Goal: Transaction & Acquisition: Purchase product/service

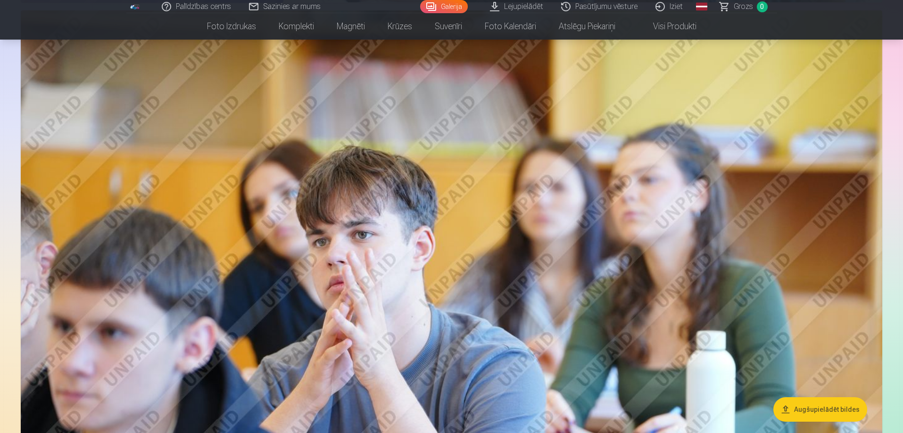
scroll to position [3158, 0]
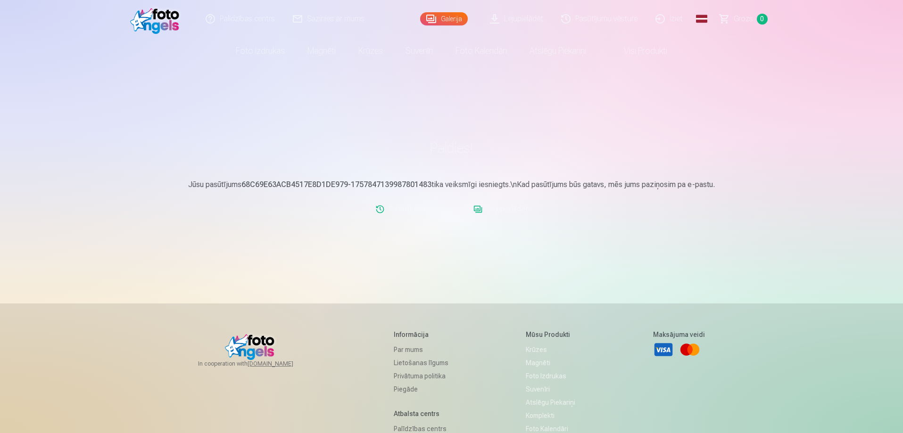
click at [521, 13] on link "Lejupielādēt" at bounding box center [516, 19] width 71 height 38
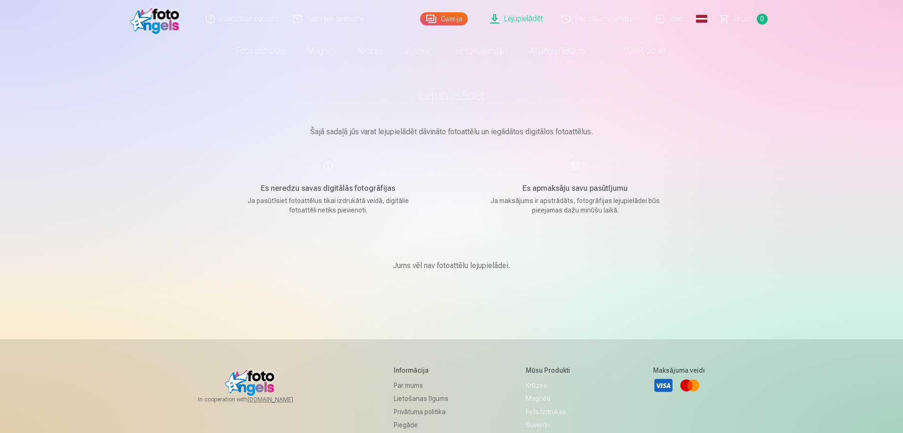
click at [438, 20] on link "Galerija" at bounding box center [444, 18] width 48 height 13
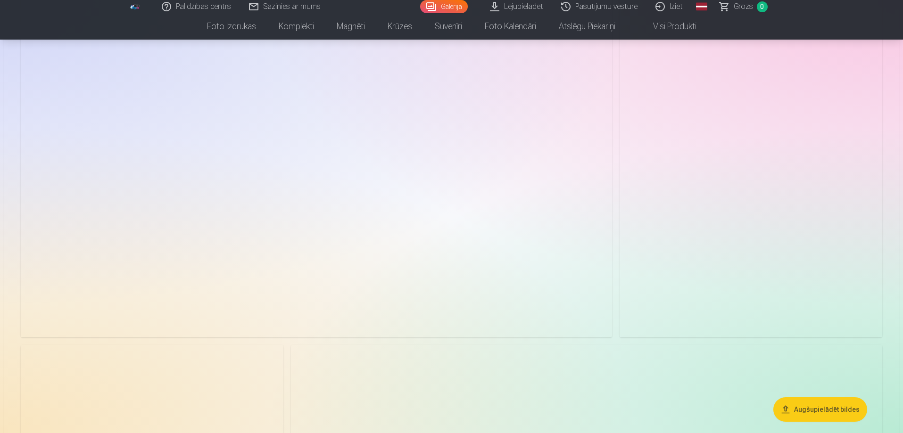
scroll to position [189, 0]
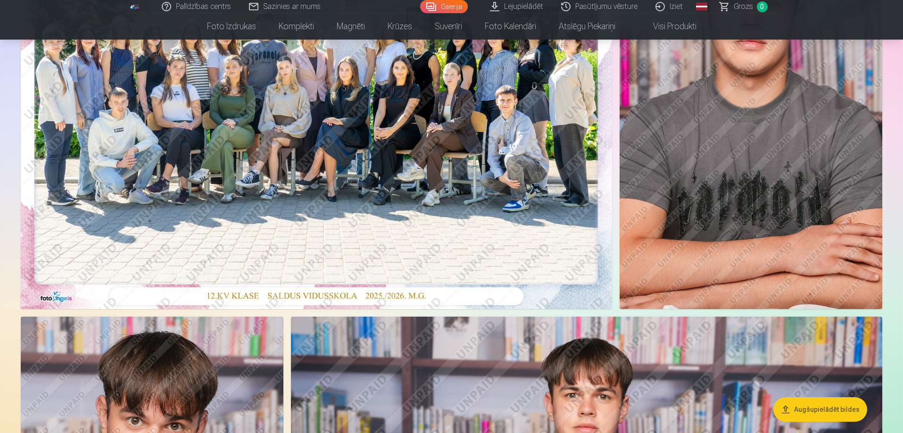
click at [306, 239] on img at bounding box center [316, 112] width 591 height 394
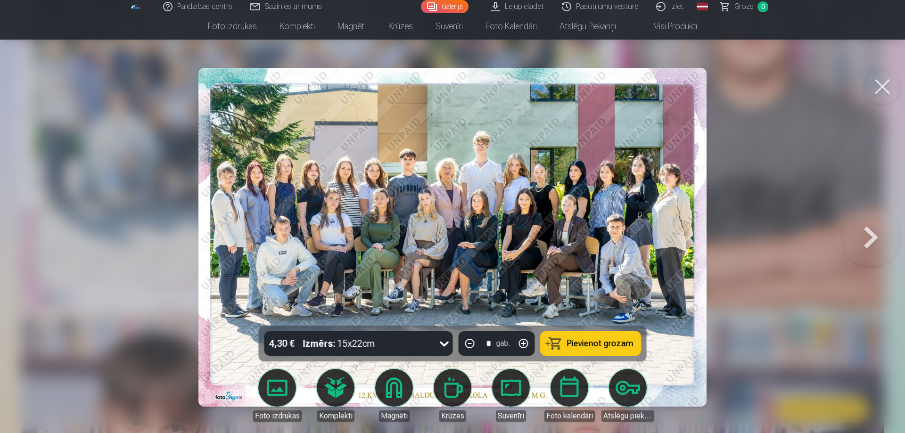
click at [629, 336] on button "Pievienot grozam" at bounding box center [591, 343] width 100 height 25
click at [890, 94] on button at bounding box center [883, 87] width 38 height 38
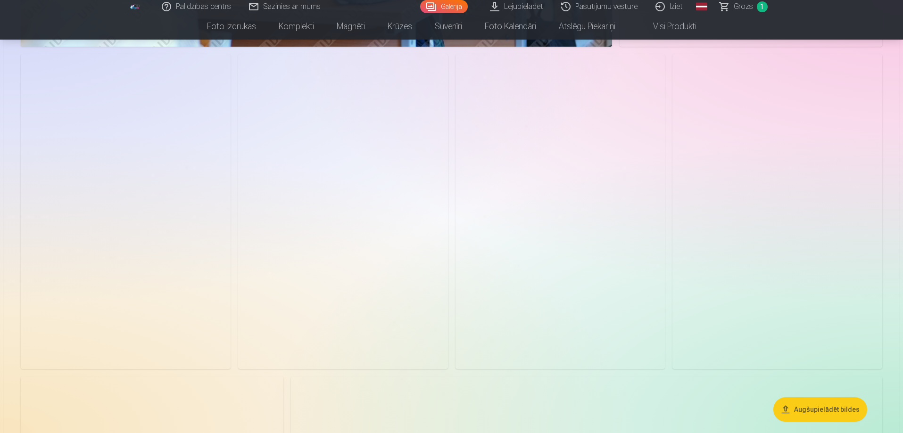
scroll to position [2310, 0]
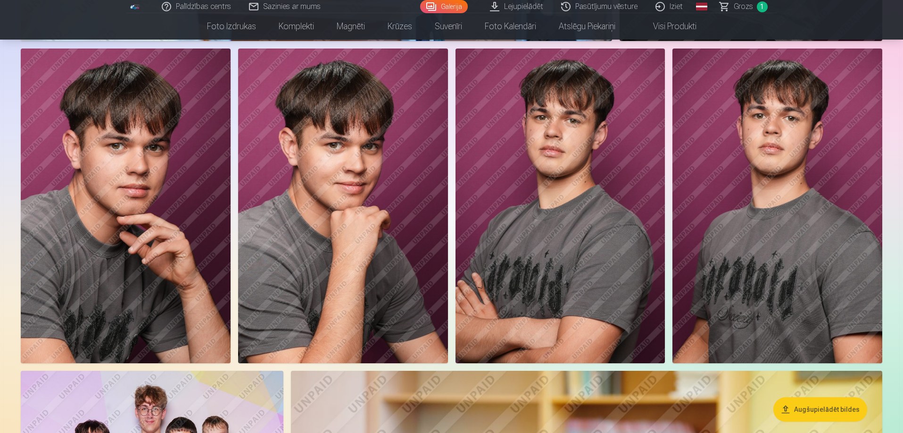
click at [571, 172] on img at bounding box center [560, 206] width 210 height 314
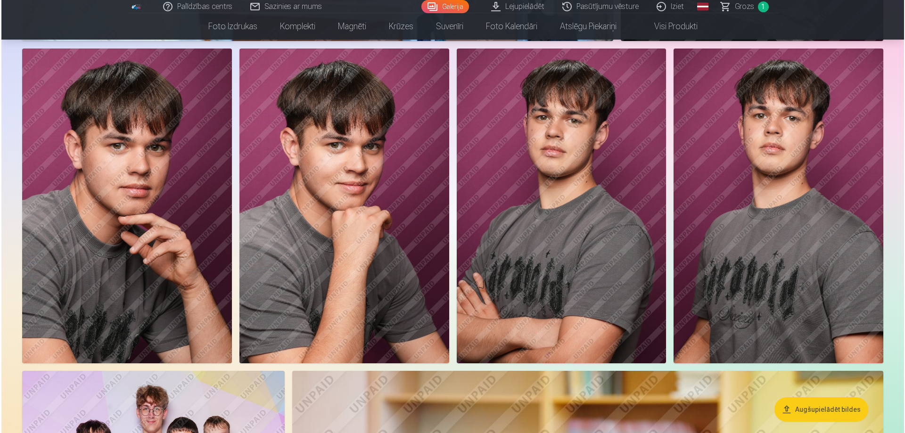
scroll to position [2315, 0]
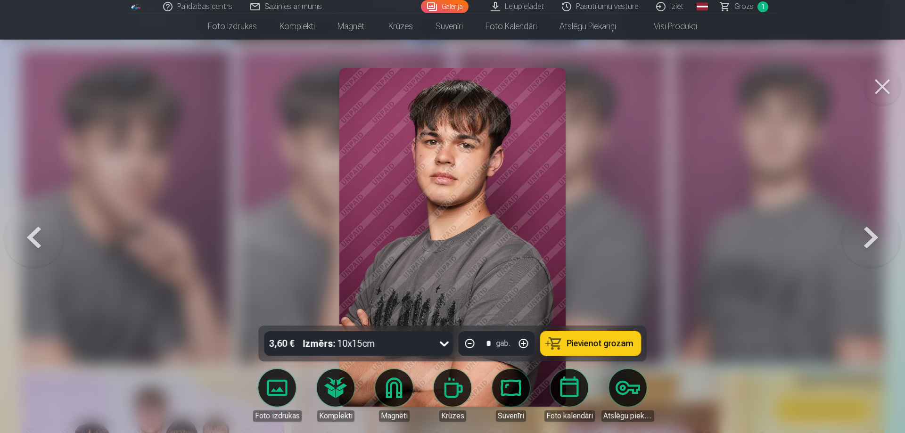
click at [525, 344] on button "button" at bounding box center [523, 343] width 23 height 23
click at [581, 346] on span "Pievienot grozam" at bounding box center [600, 343] width 66 height 8
type input "*"
click at [885, 99] on button at bounding box center [883, 87] width 38 height 38
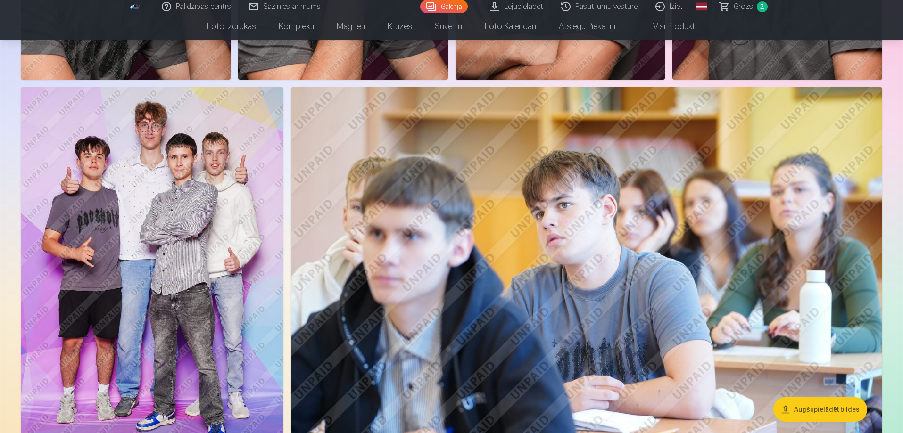
scroll to position [2593, 0]
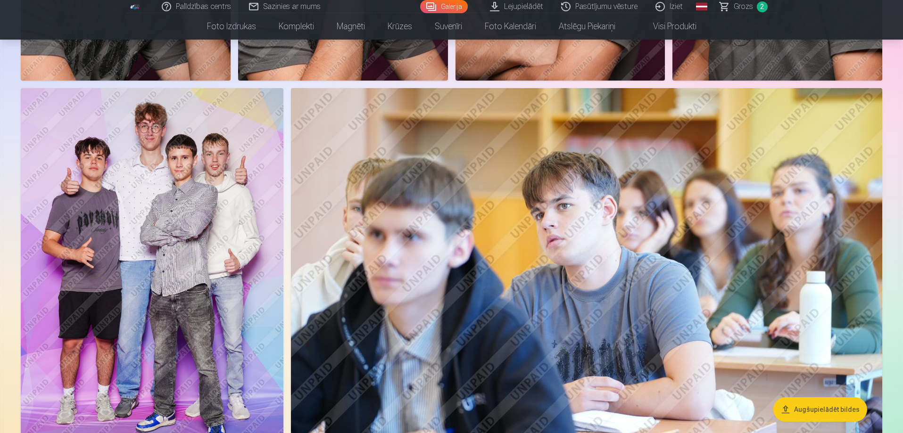
click at [174, 322] on img at bounding box center [152, 285] width 263 height 394
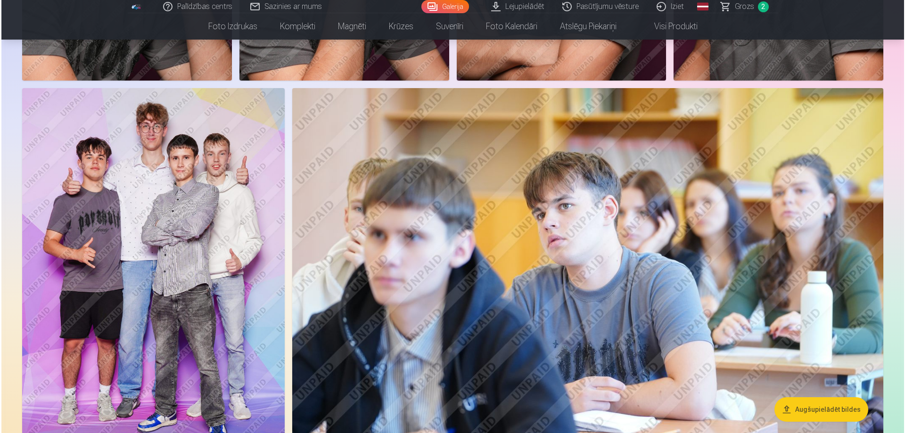
scroll to position [2599, 0]
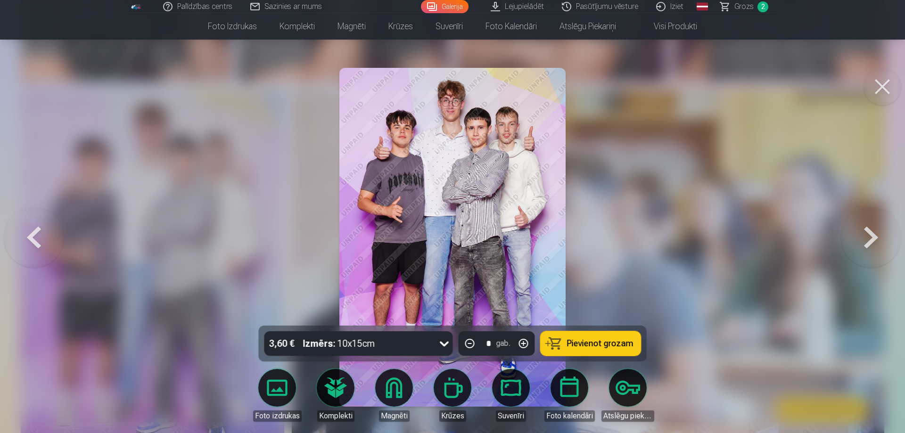
click at [586, 345] on button "Pievienot grozam" at bounding box center [591, 343] width 100 height 25
click at [879, 80] on button at bounding box center [883, 87] width 38 height 38
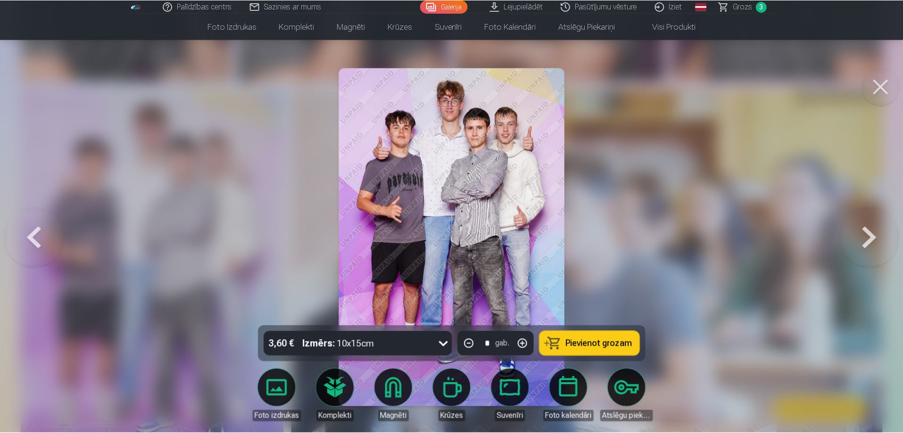
scroll to position [2593, 0]
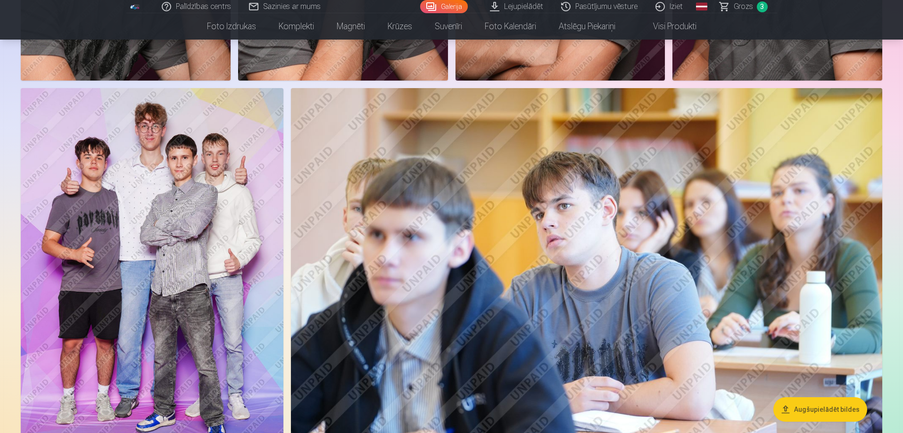
click at [741, 5] on span "Grozs" at bounding box center [742, 6] width 19 height 11
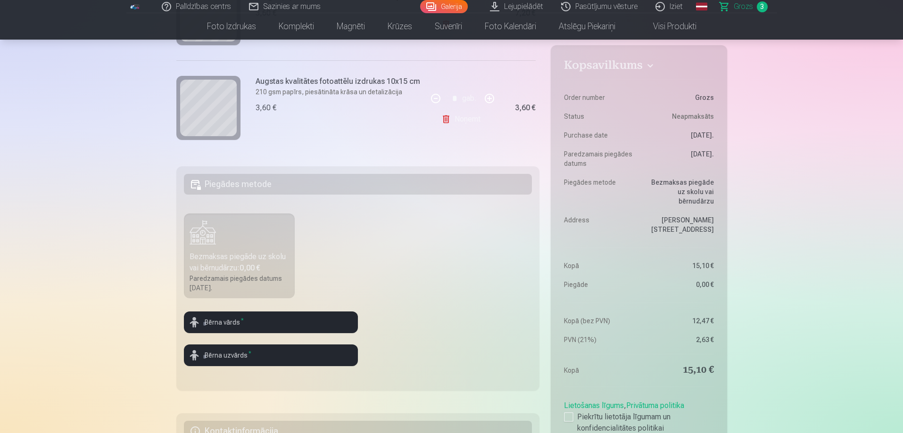
scroll to position [189, 0]
click at [247, 319] on input "text" at bounding box center [271, 322] width 174 height 22
type input "******"
click at [274, 354] on input "text" at bounding box center [271, 355] width 174 height 22
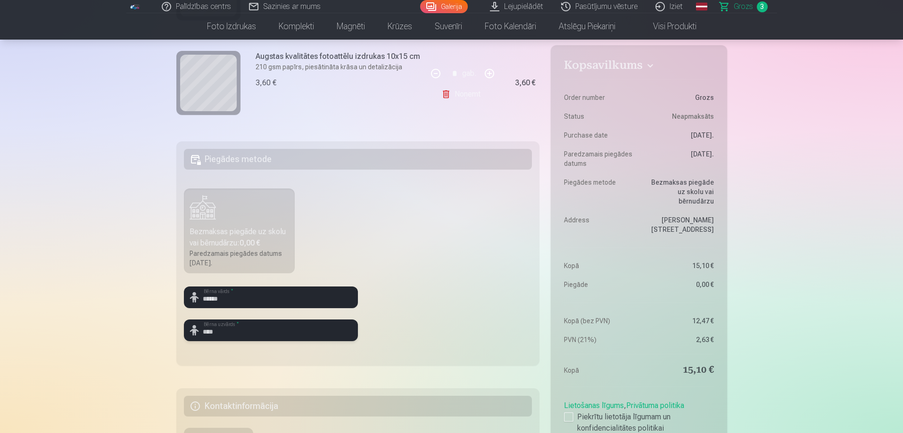
scroll to position [424, 0]
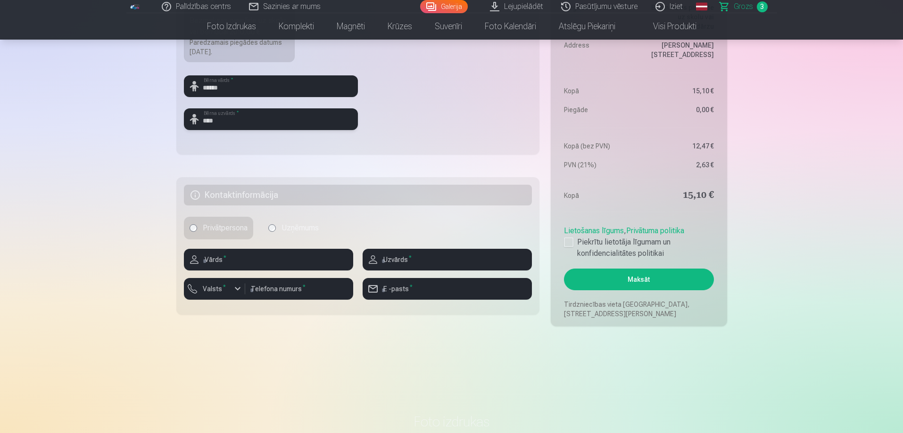
type input "****"
click at [274, 262] on input "text" at bounding box center [268, 260] width 169 height 22
type input "****"
click at [383, 263] on input "text" at bounding box center [447, 260] width 169 height 22
type input "****"
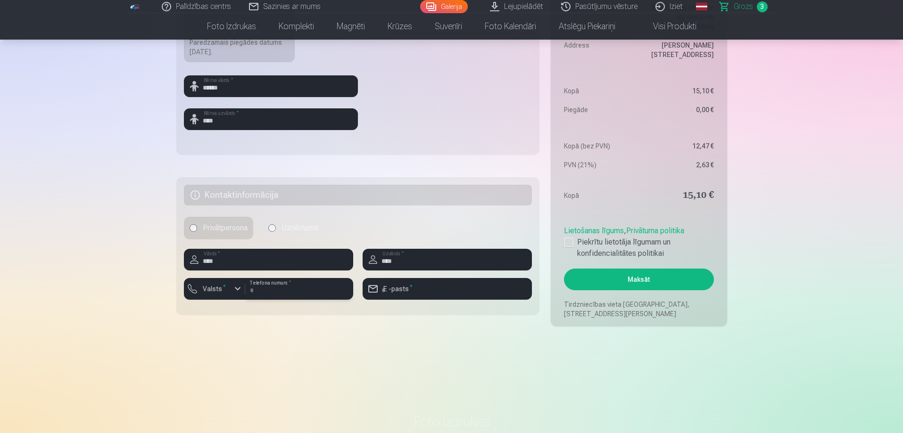
click at [306, 295] on input "number" at bounding box center [299, 289] width 108 height 22
click at [212, 298] on button "Valsts *" at bounding box center [214, 289] width 61 height 22
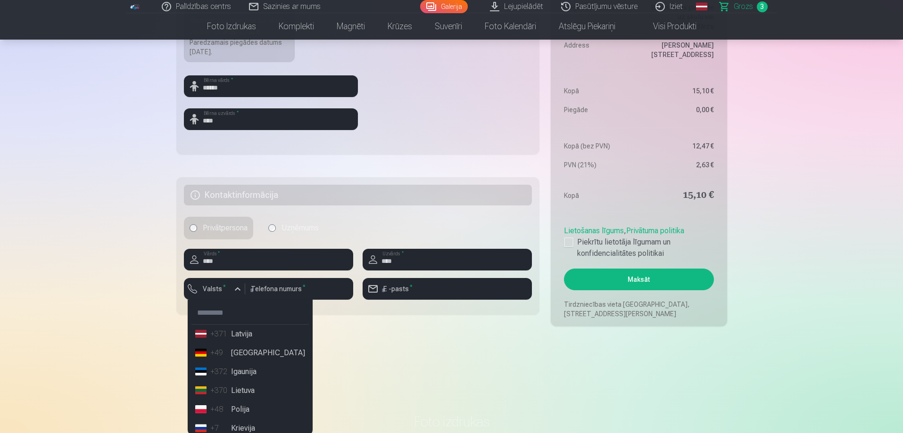
click at [221, 341] on li "+371 Latvija" at bounding box center [249, 334] width 117 height 19
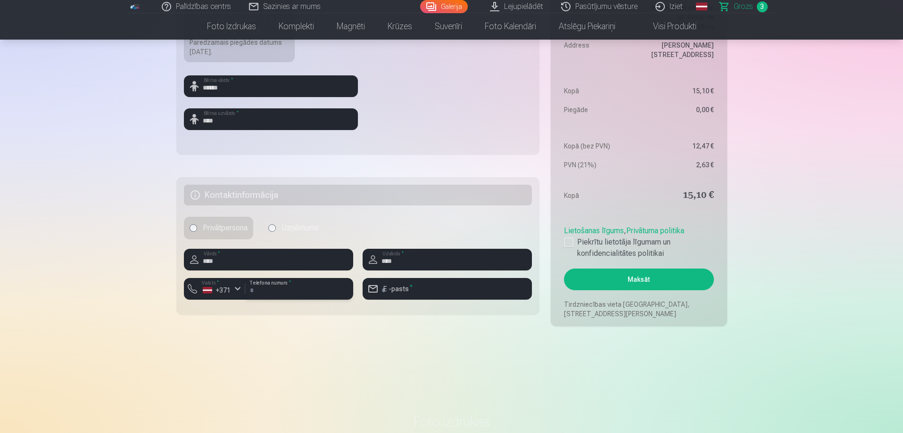
click at [275, 290] on input "number" at bounding box center [299, 289] width 108 height 22
type input "********"
click at [397, 283] on input "email" at bounding box center [447, 289] width 169 height 22
type input "**********"
drag, startPoint x: 126, startPoint y: 374, endPoint x: 120, endPoint y: 374, distance: 5.7
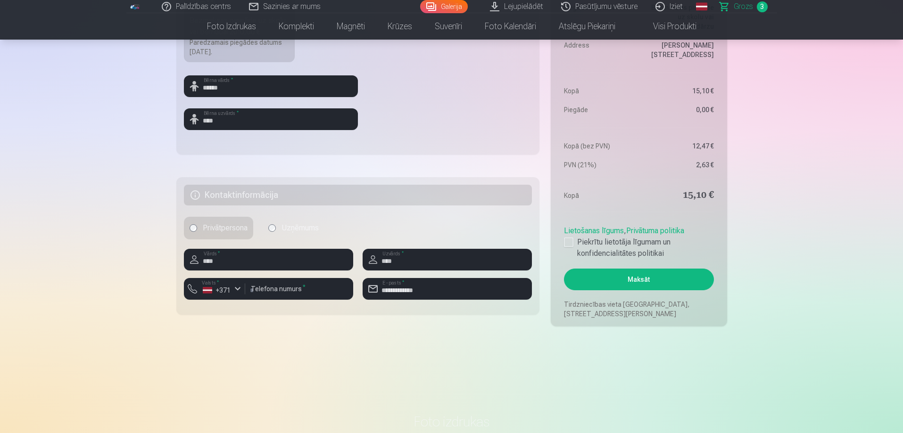
drag, startPoint x: 570, startPoint y: 243, endPoint x: 569, endPoint y: 252, distance: 9.0
click at [570, 243] on div at bounding box center [568, 242] width 9 height 9
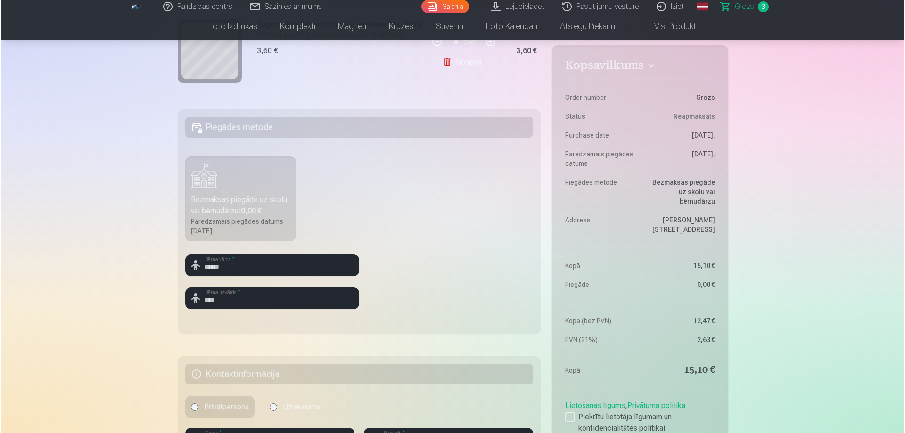
scroll to position [283, 0]
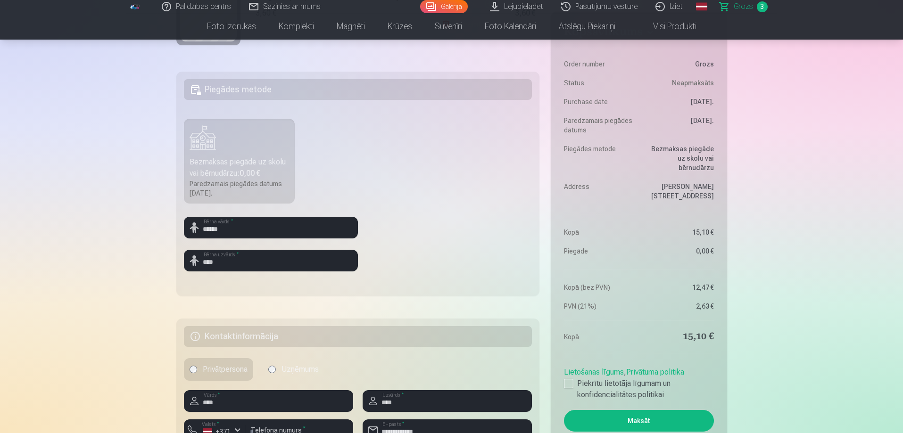
click at [642, 418] on button "Maksāt" at bounding box center [638, 421] width 149 height 22
